Goal: Task Accomplishment & Management: Use online tool/utility

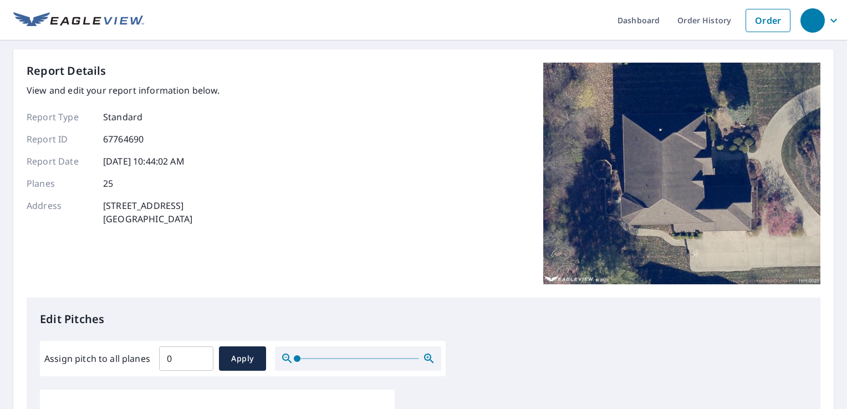
click at [202, 362] on input "0" at bounding box center [186, 358] width 54 height 31
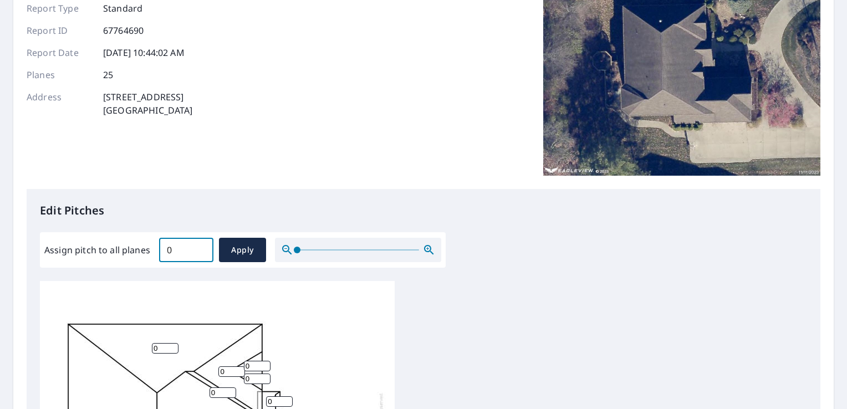
scroll to position [111, 0]
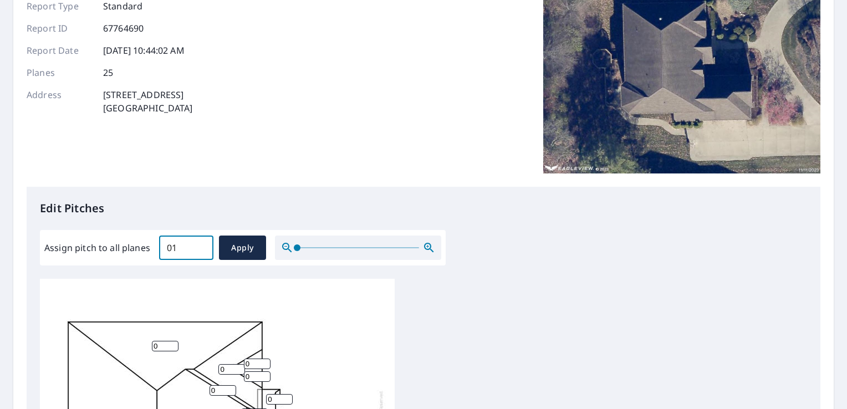
type input "0"
type input "10"
click at [246, 245] on span "Apply" at bounding box center [242, 248] width 29 height 14
type input "10"
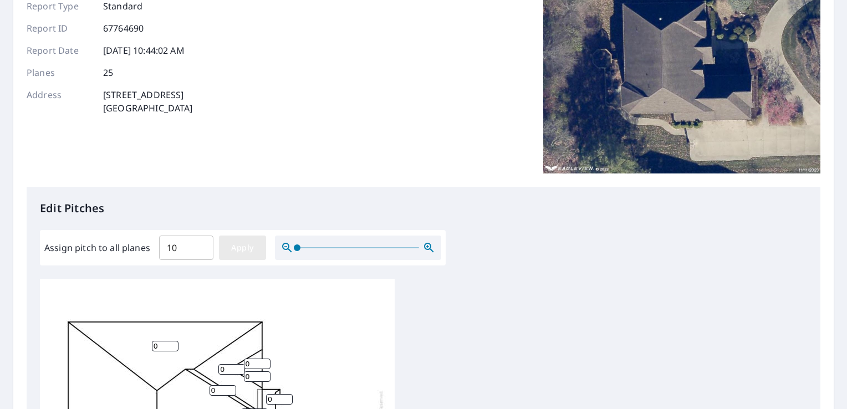
type input "10"
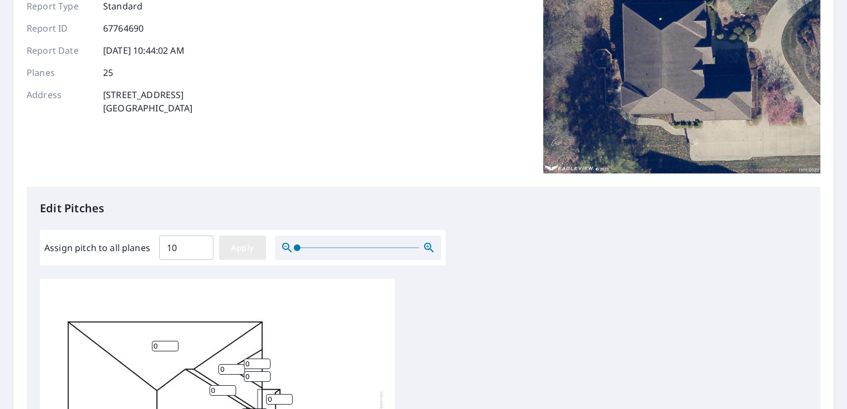
type input "10"
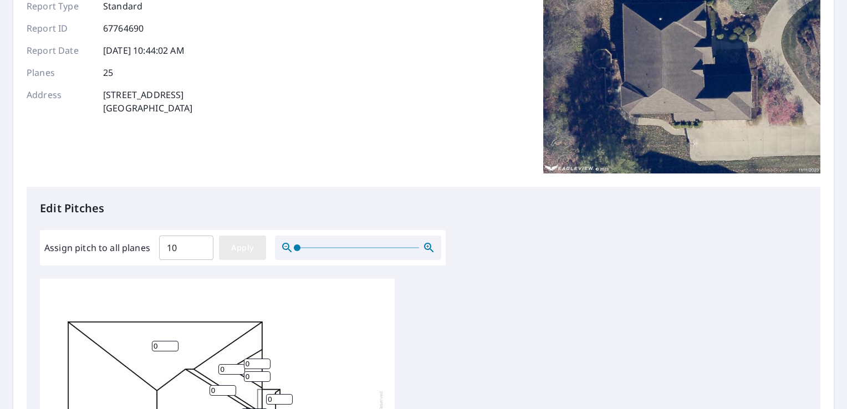
type input "10"
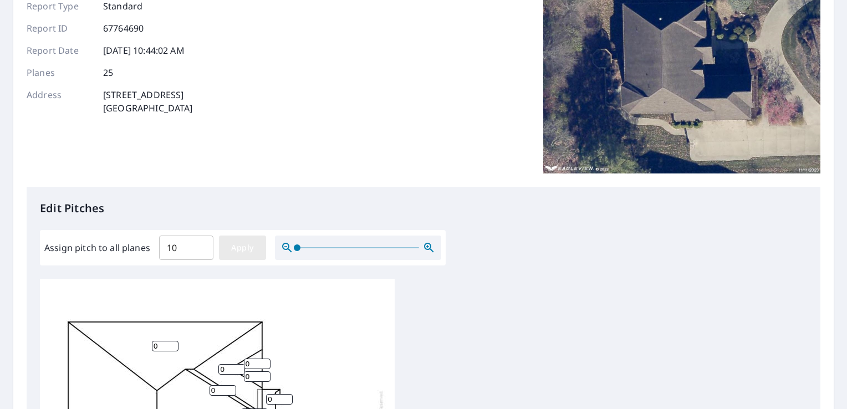
type input "10"
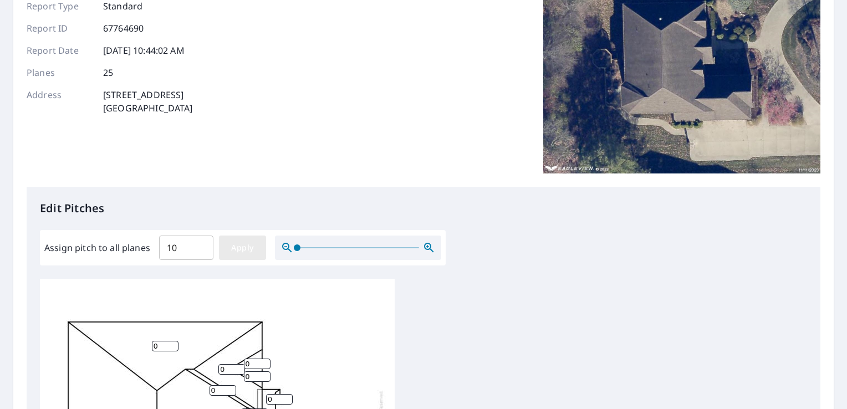
type input "10"
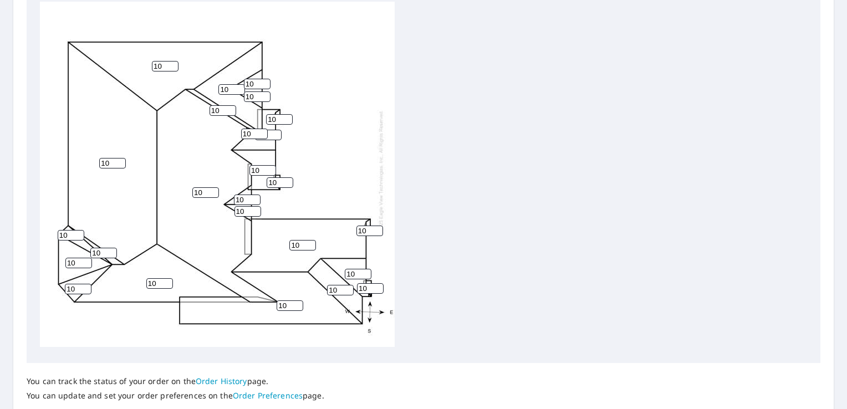
scroll to position [468, 0]
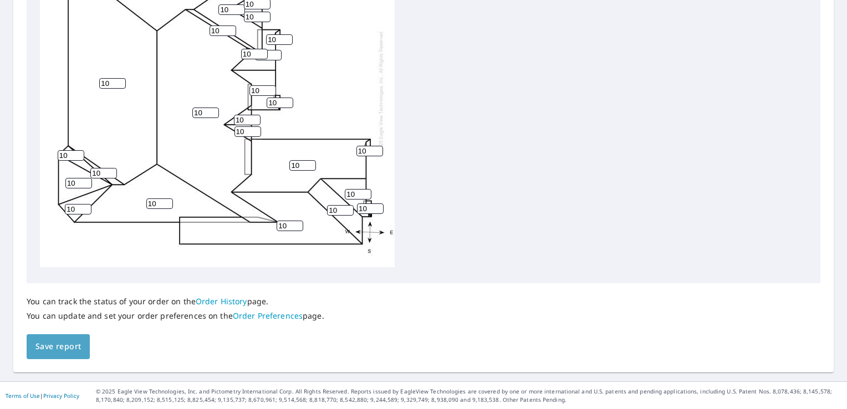
click at [54, 352] on span "Save report" at bounding box center [57, 347] width 45 height 14
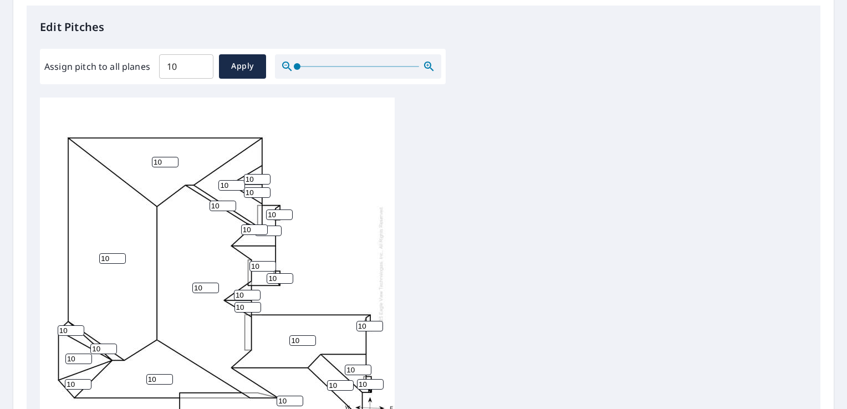
scroll to position [499, 0]
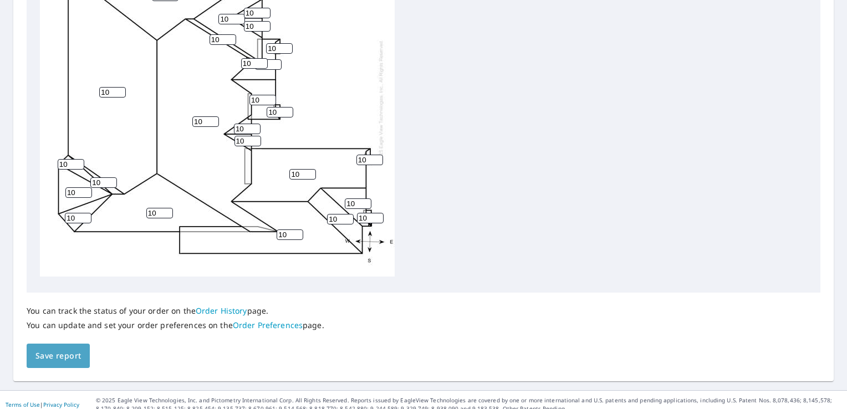
click at [78, 359] on span "Save report" at bounding box center [57, 356] width 45 height 14
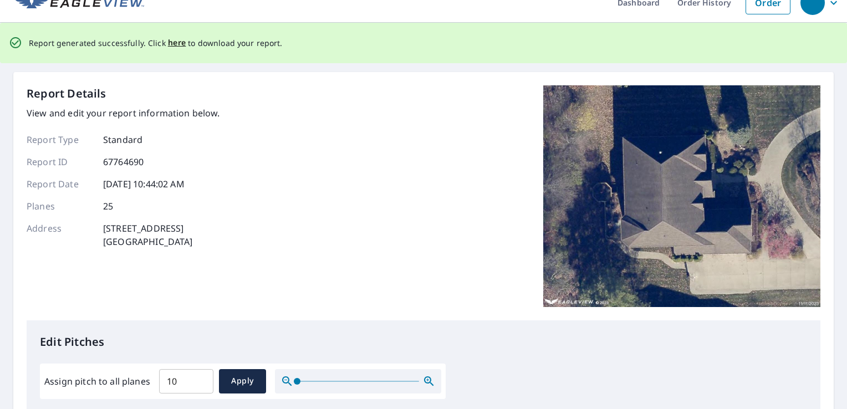
scroll to position [0, 0]
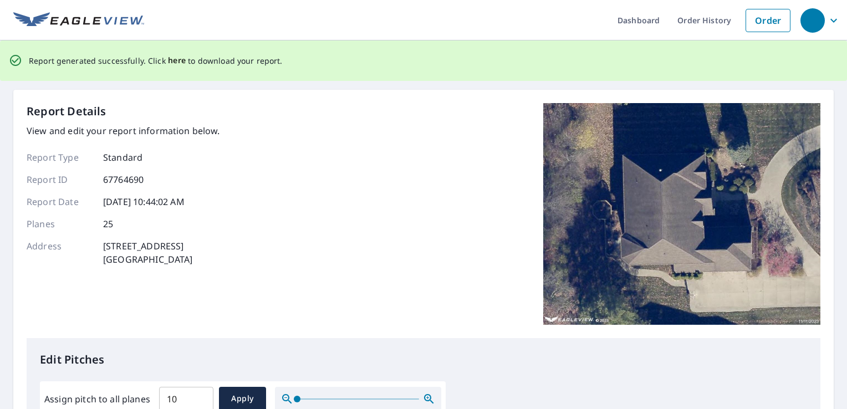
click at [171, 59] on span "here" at bounding box center [177, 61] width 18 height 14
